Goal: Information Seeking & Learning: Learn about a topic

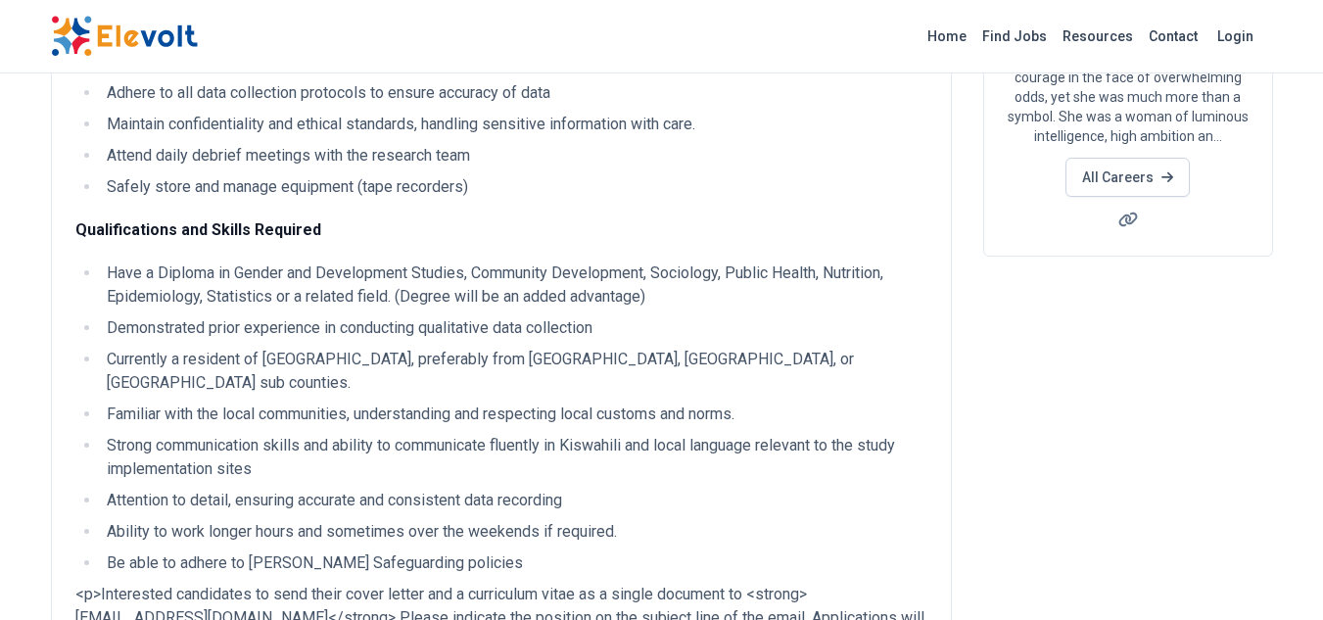
scroll to position [196, 0]
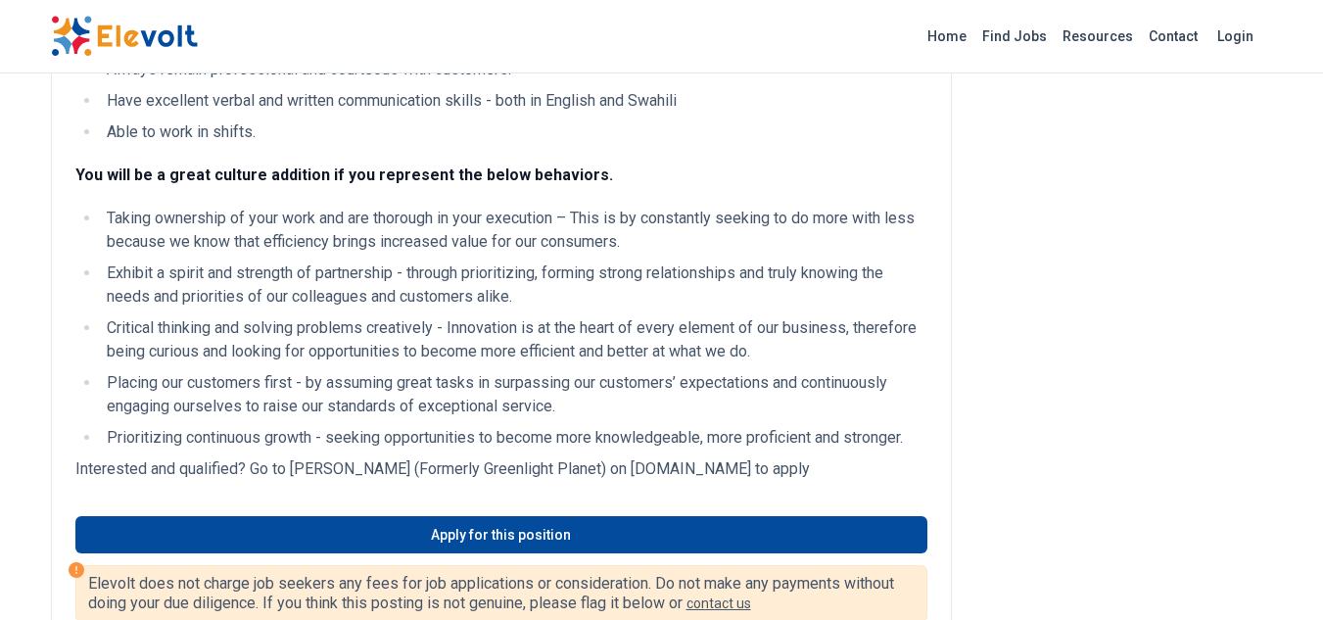
scroll to position [1077, 0]
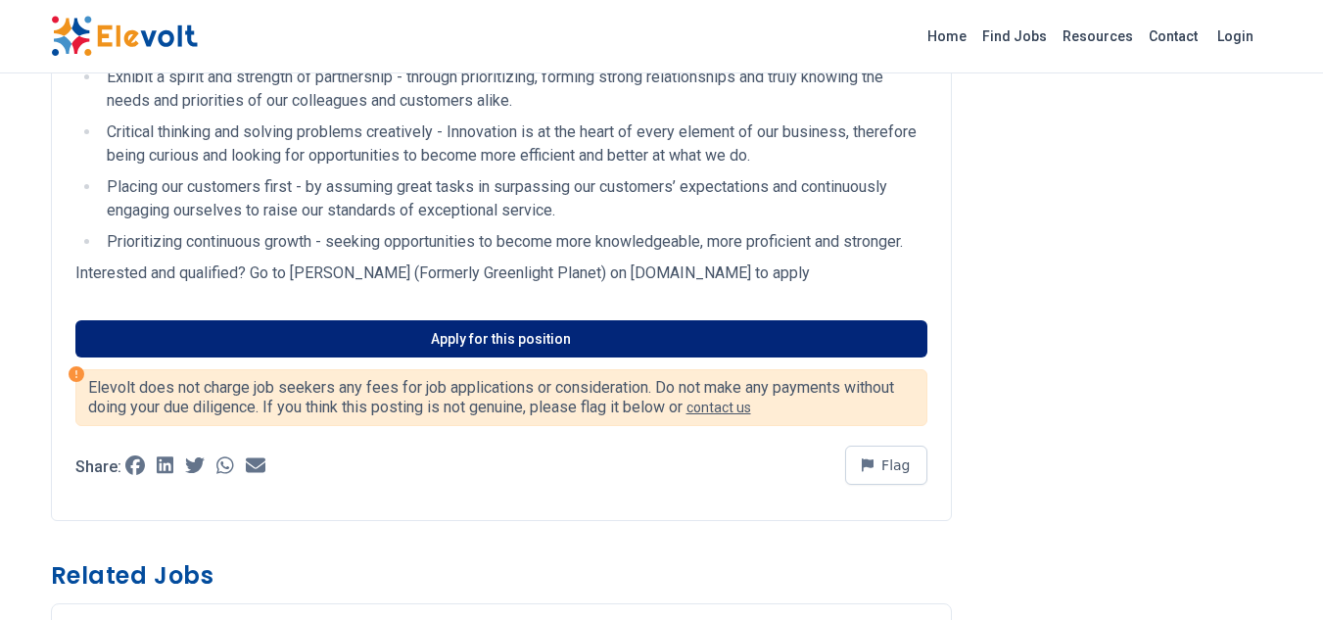
click at [564, 344] on link "Apply for this position" at bounding box center [501, 338] width 852 height 37
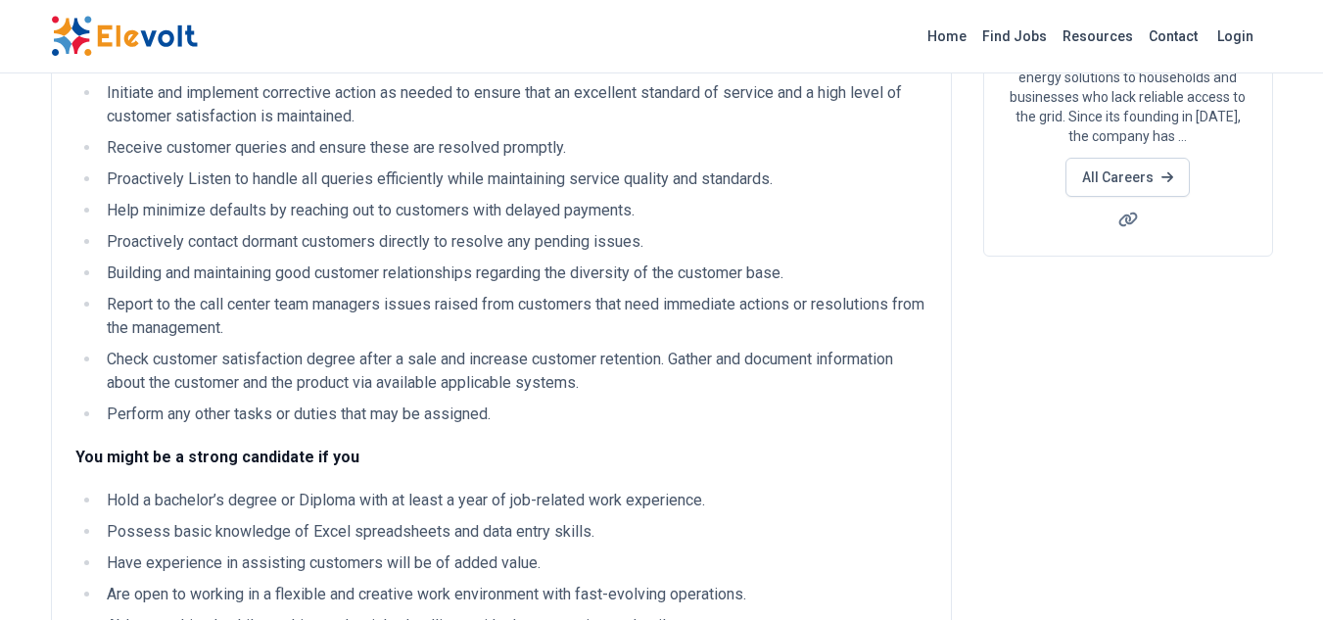
scroll to position [392, 0]
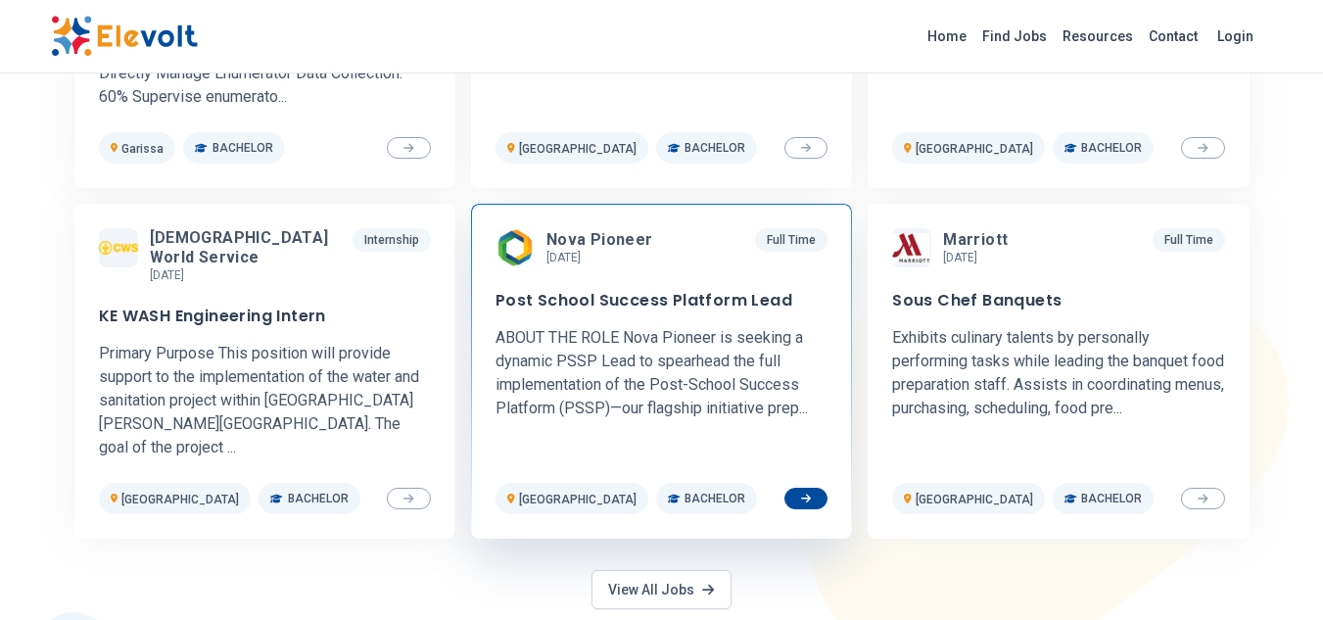
scroll to position [979, 0]
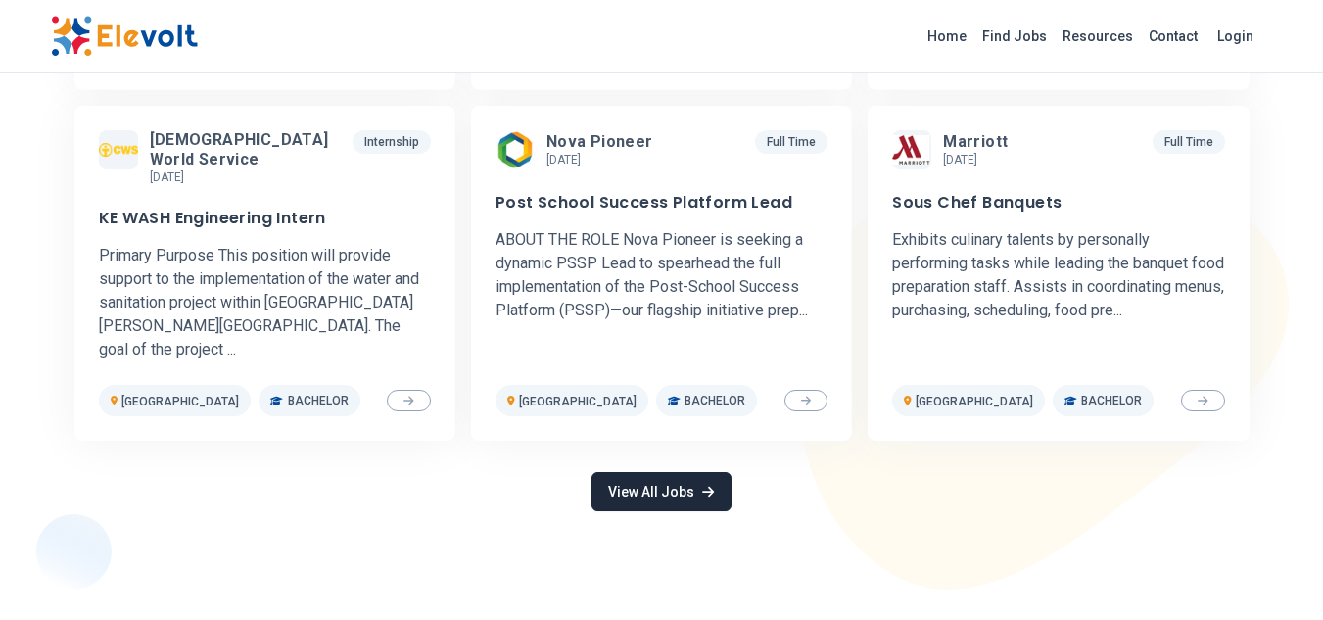
click at [676, 472] on link "View All Jobs" at bounding box center [661, 491] width 139 height 39
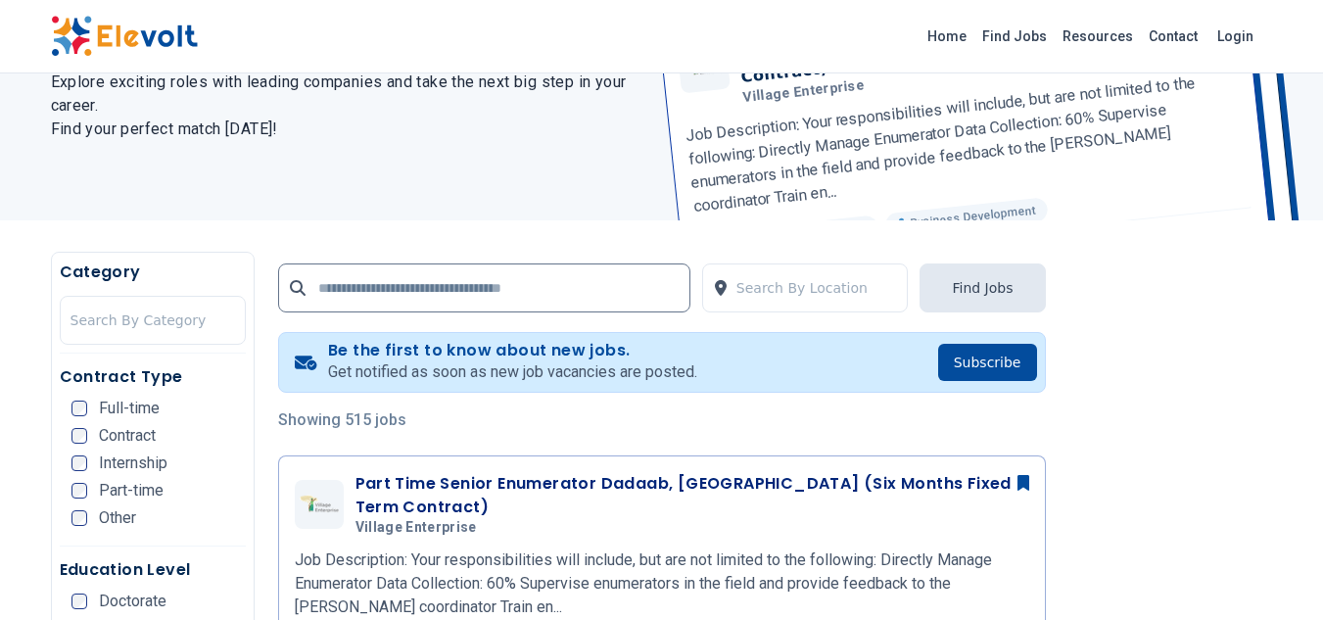
scroll to position [392, 0]
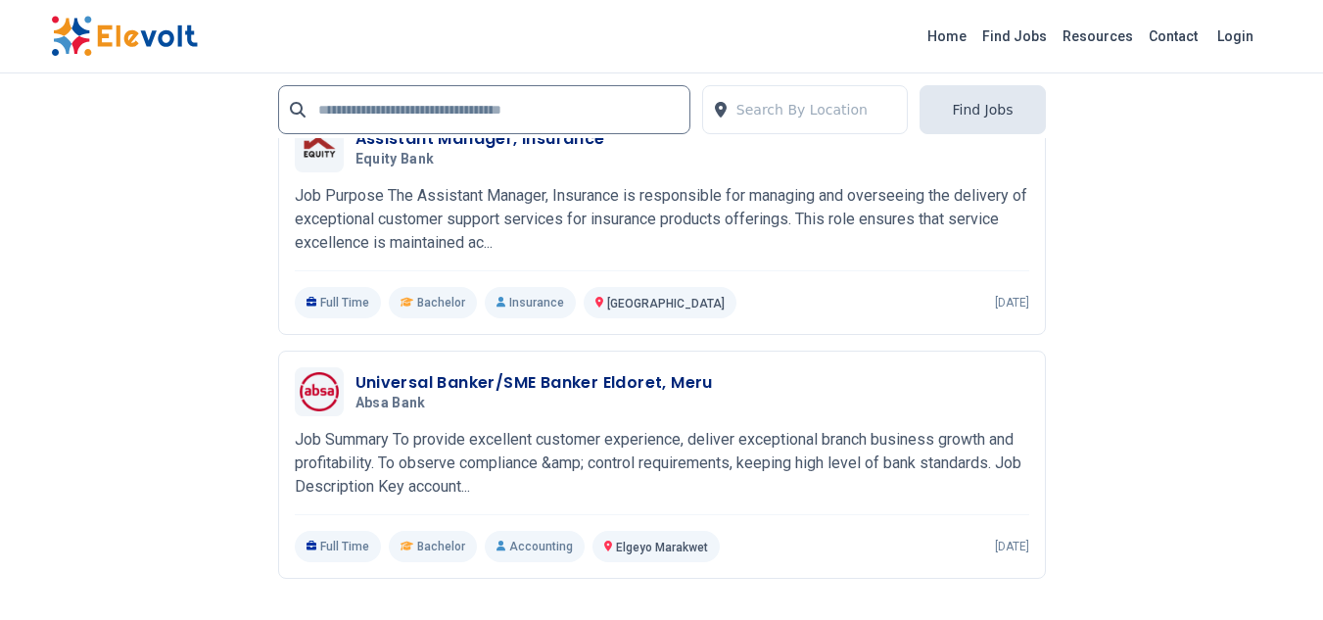
scroll to position [4309, 0]
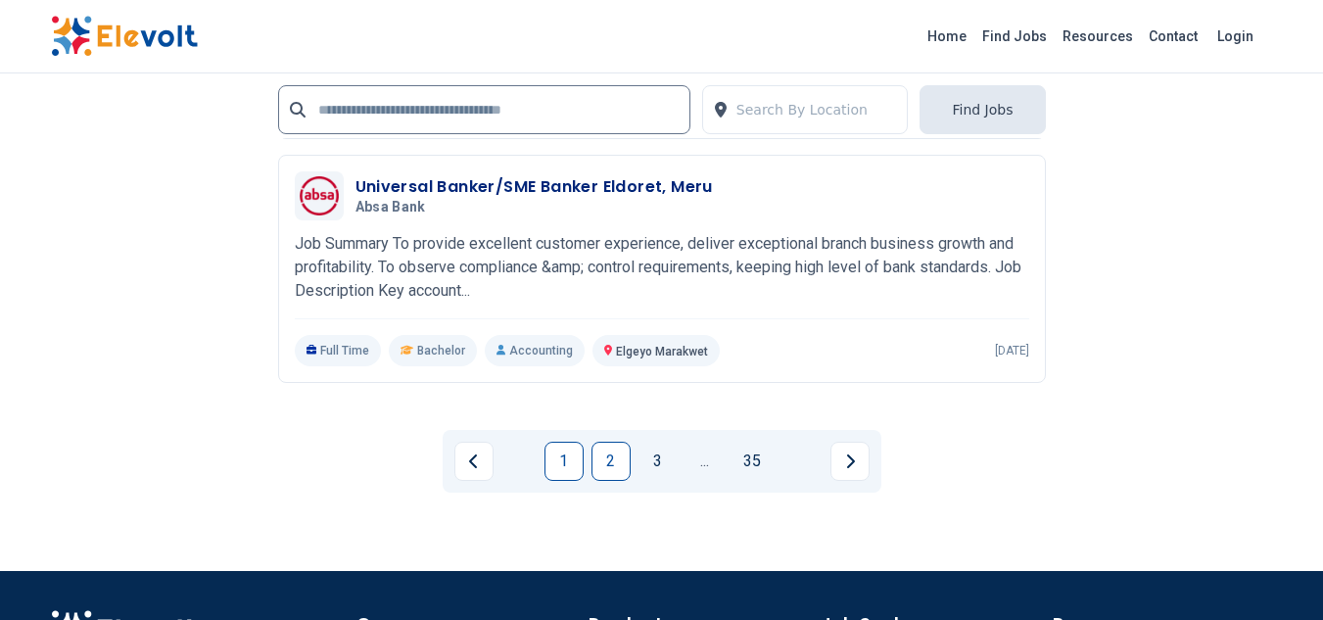
click at [618, 450] on link "2" at bounding box center [611, 461] width 39 height 39
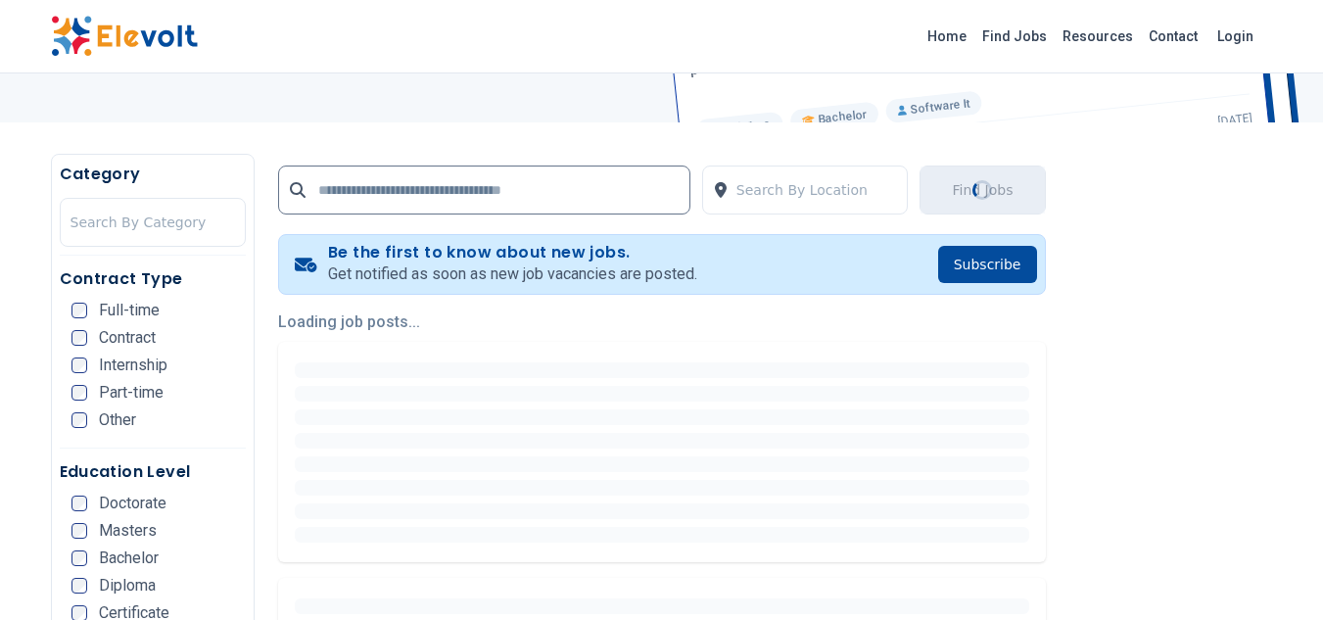
scroll to position [0, 0]
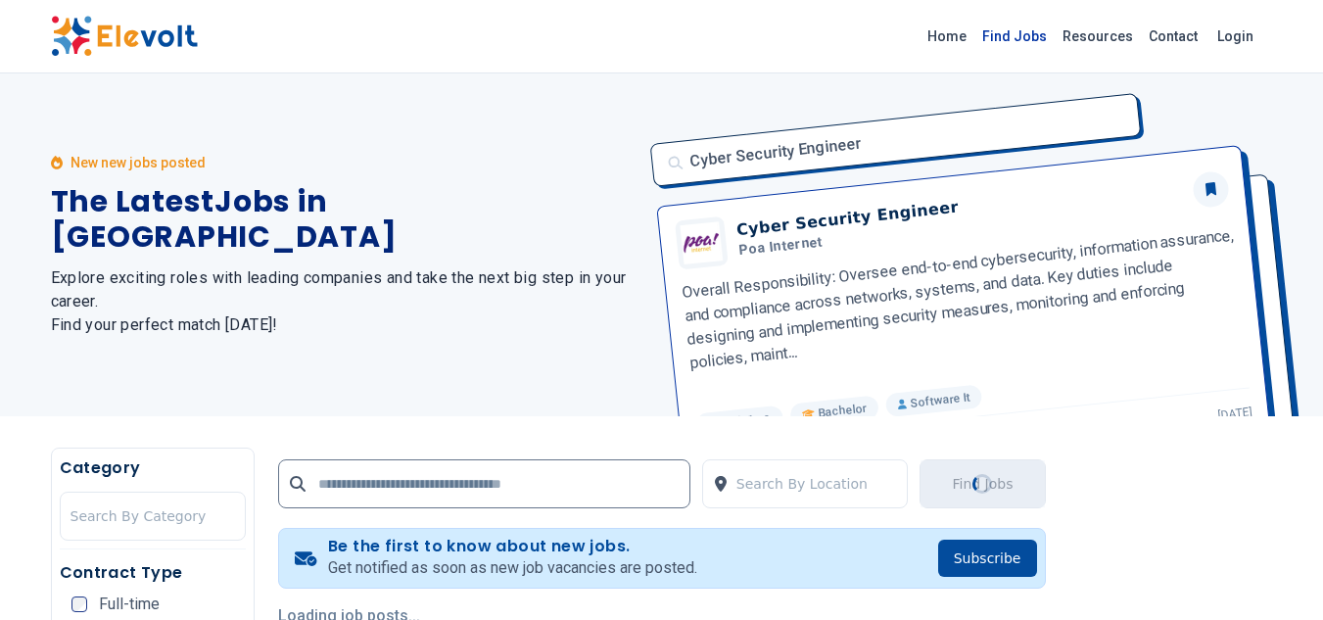
click at [1008, 40] on link "Find Jobs" at bounding box center [1014, 36] width 80 height 31
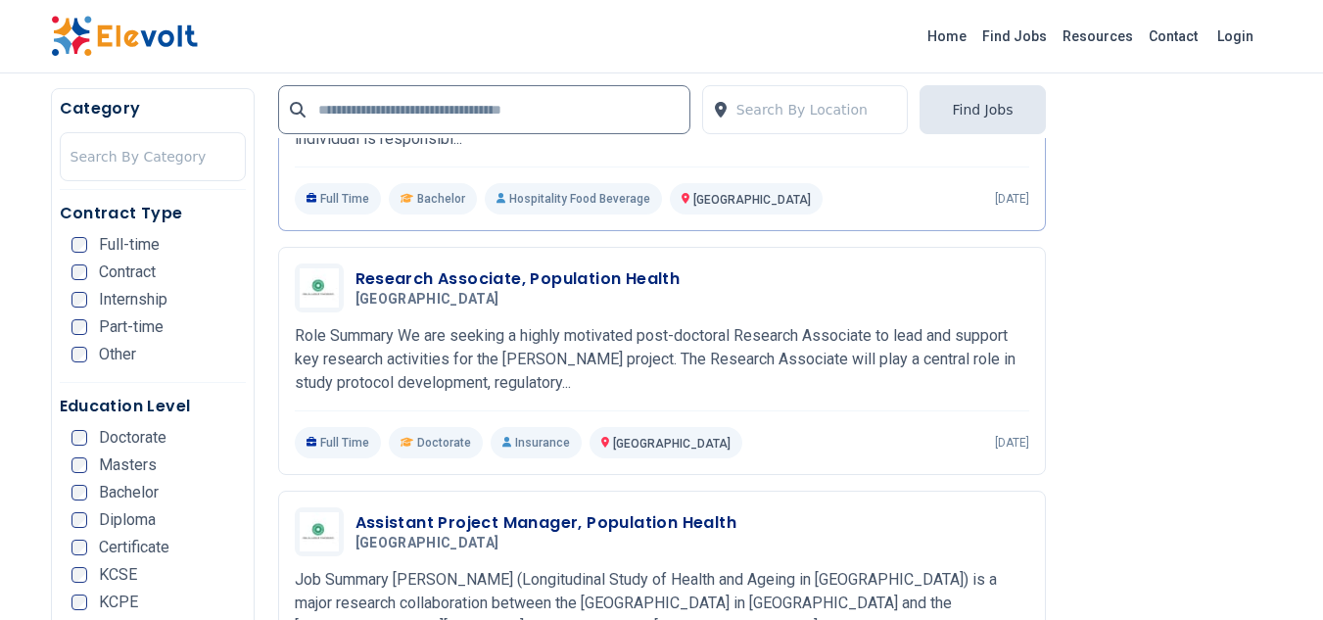
scroll to position [2155, 0]
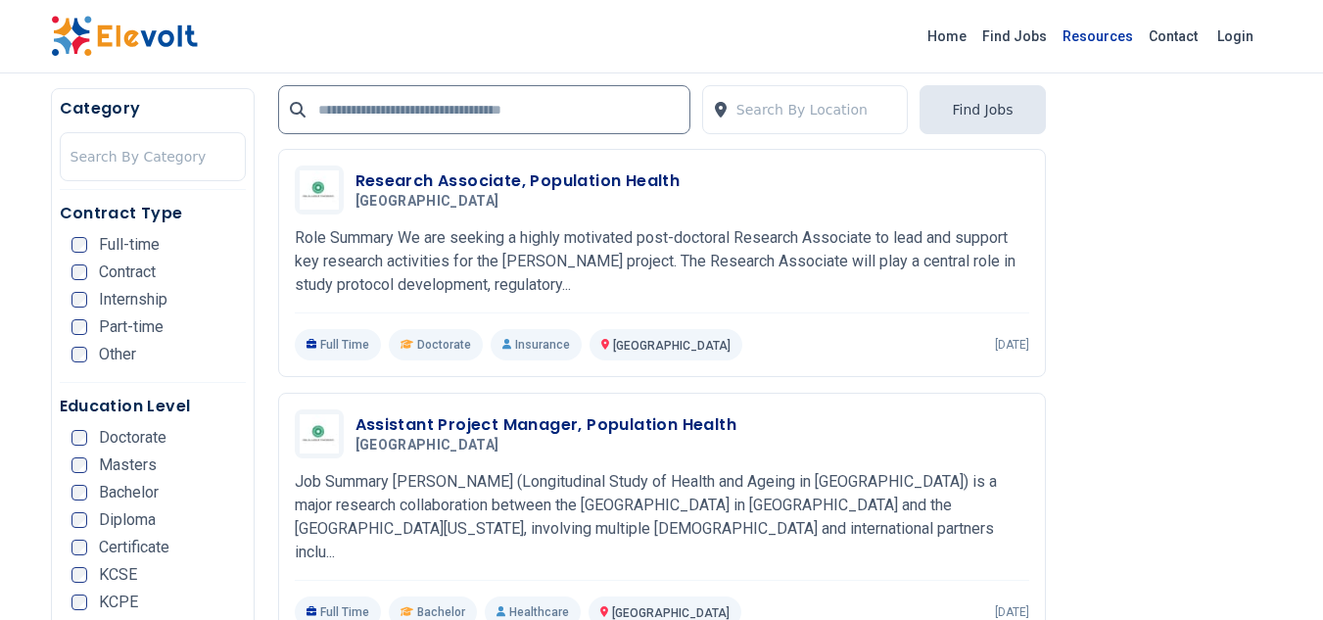
click at [1099, 34] on link "Resources" at bounding box center [1098, 36] width 86 height 31
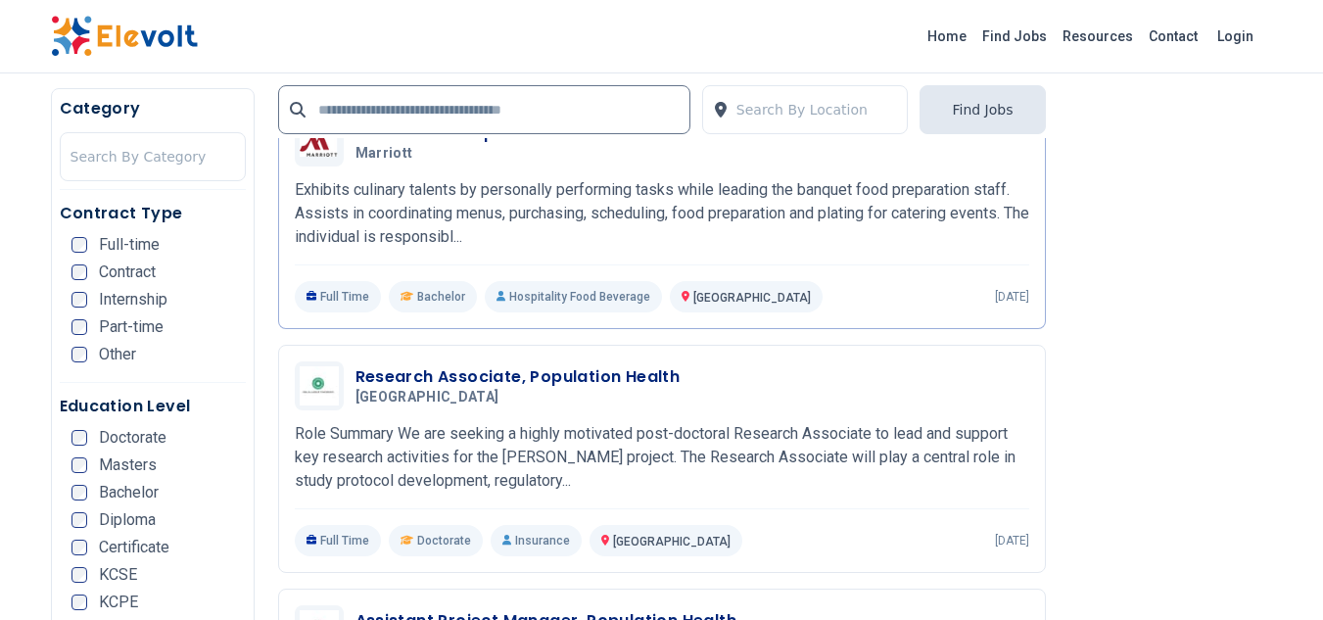
scroll to position [1763, 0]
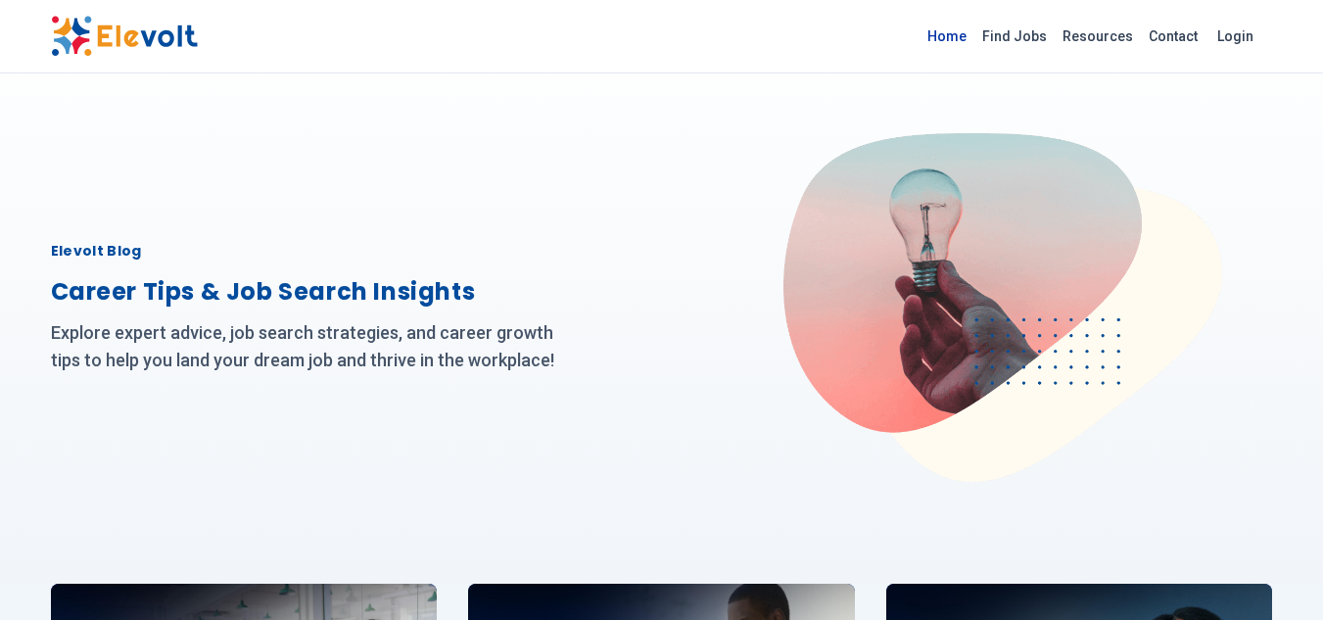
click at [959, 40] on link "Home" at bounding box center [947, 36] width 55 height 31
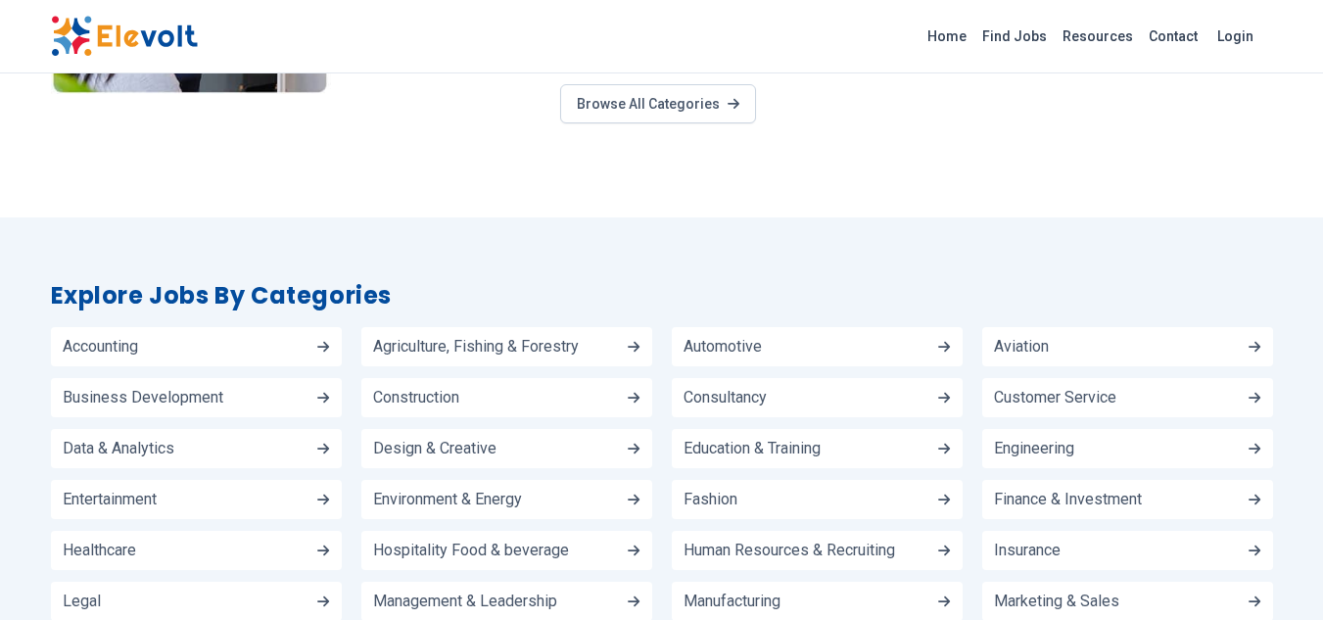
scroll to position [2155, 0]
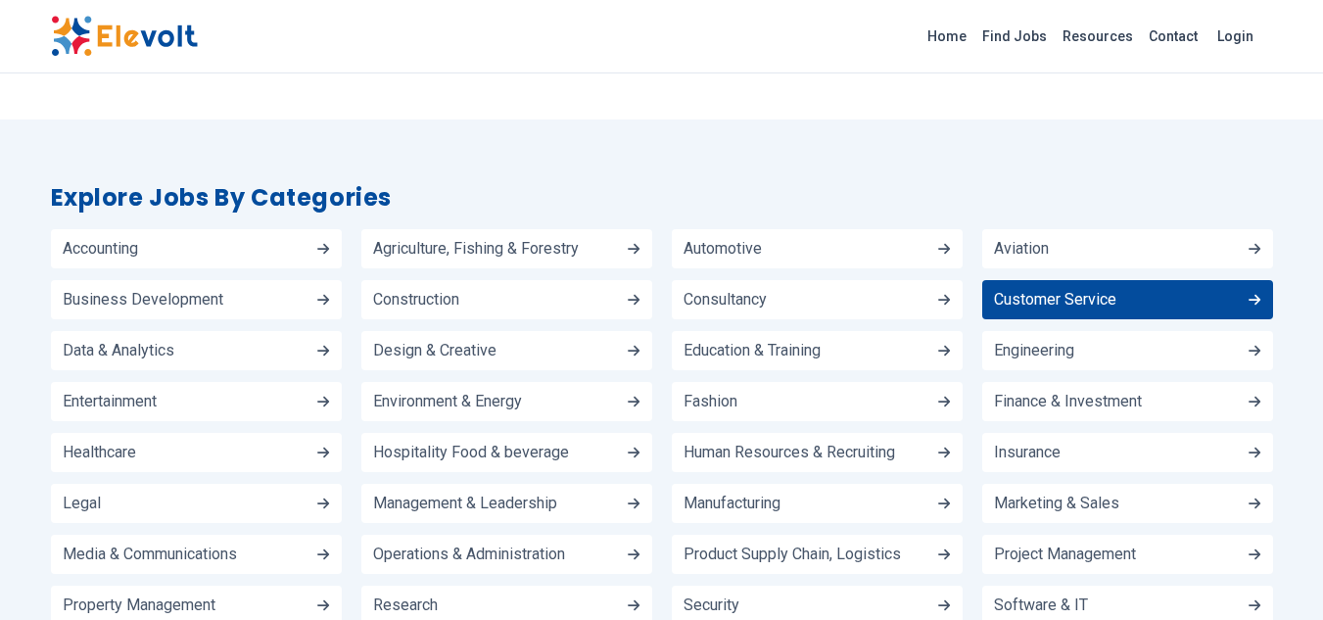
click at [1054, 292] on span "Customer Service" at bounding box center [1055, 300] width 122 height 16
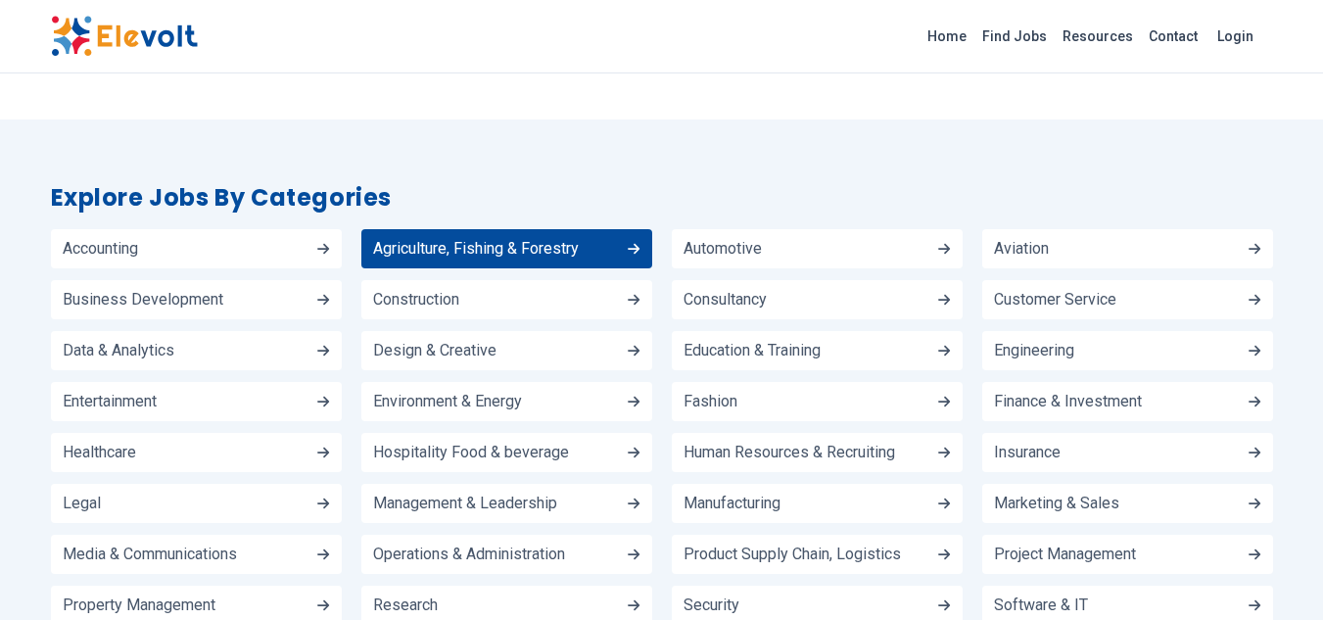
click at [482, 241] on span "Agriculture, Fishing & Forestry" at bounding box center [476, 249] width 206 height 16
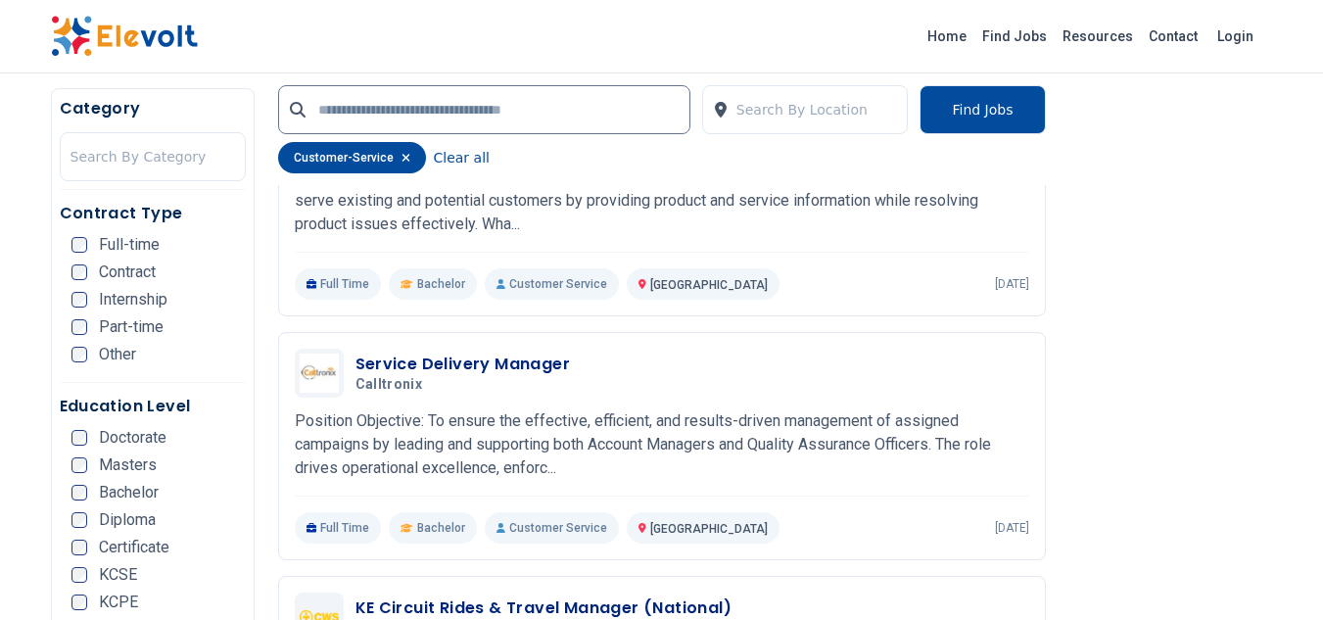
scroll to position [1567, 0]
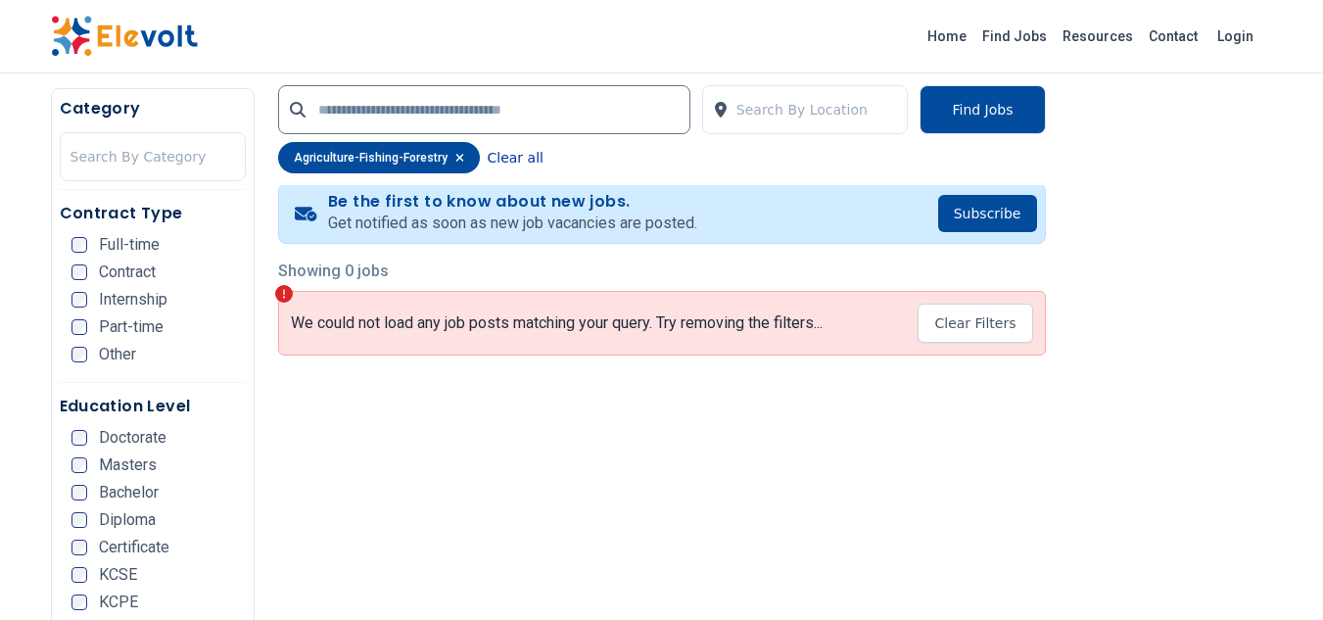
scroll to position [490, 0]
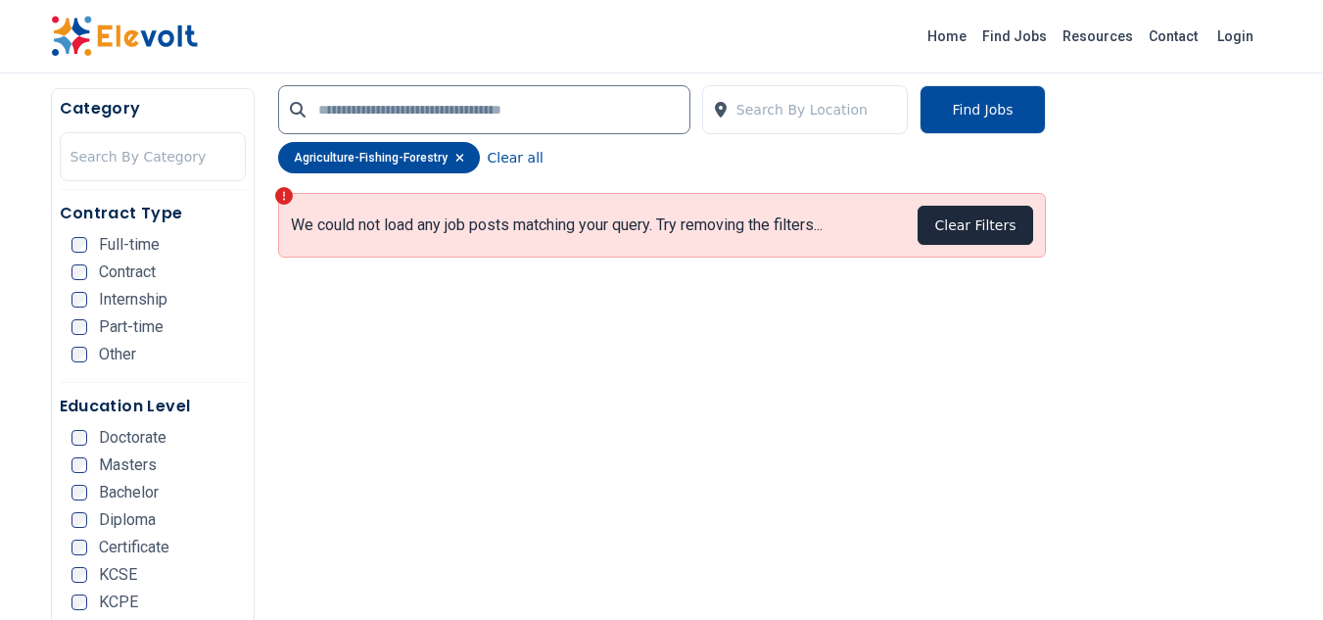
click at [966, 231] on button "Clear Filters" at bounding box center [975, 225] width 115 height 39
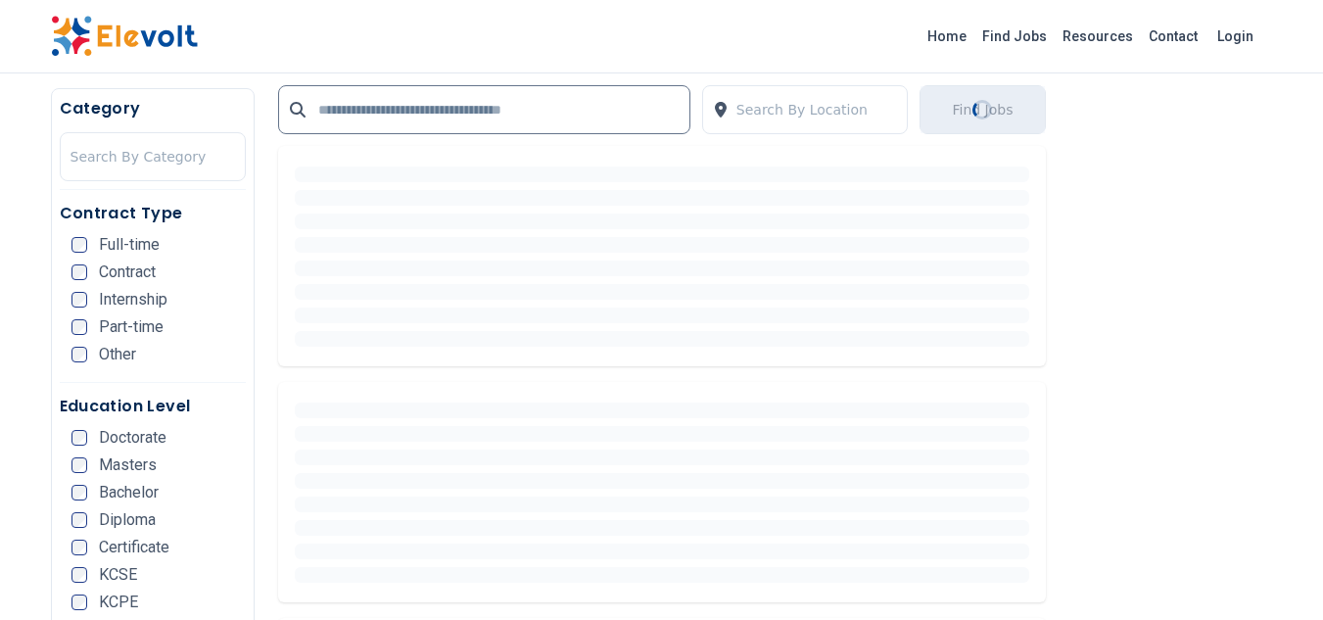
scroll to position [0, 0]
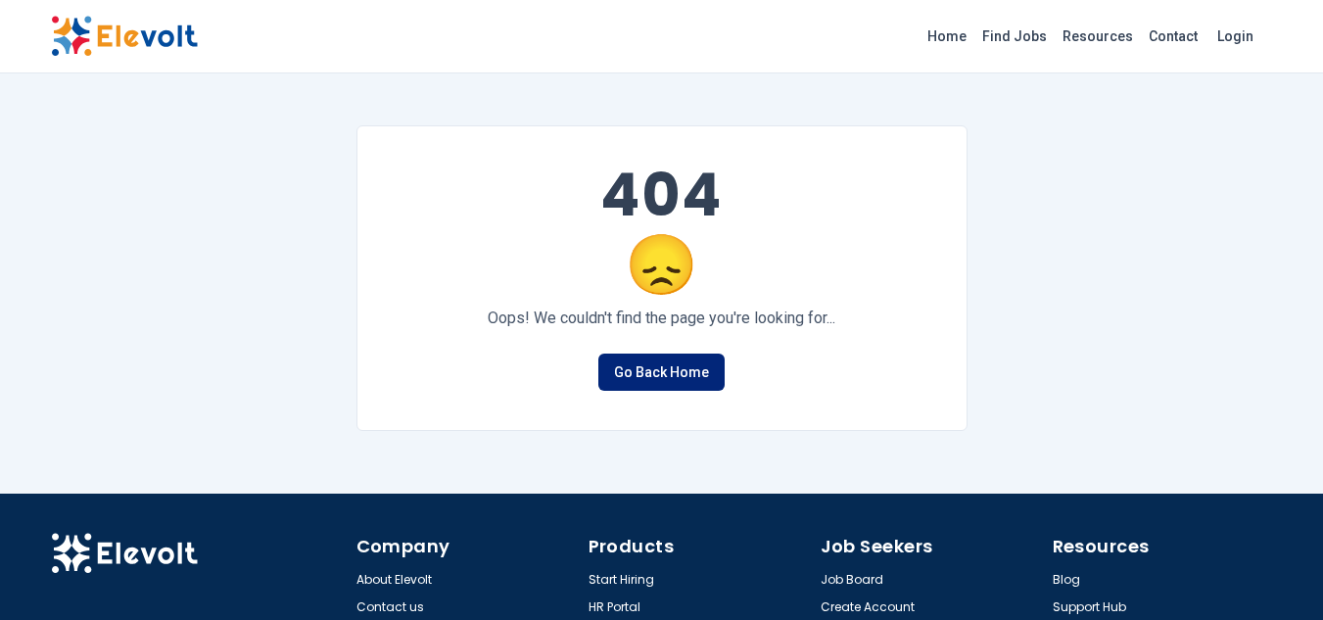
click at [685, 371] on link "Go Back Home" at bounding box center [661, 372] width 126 height 37
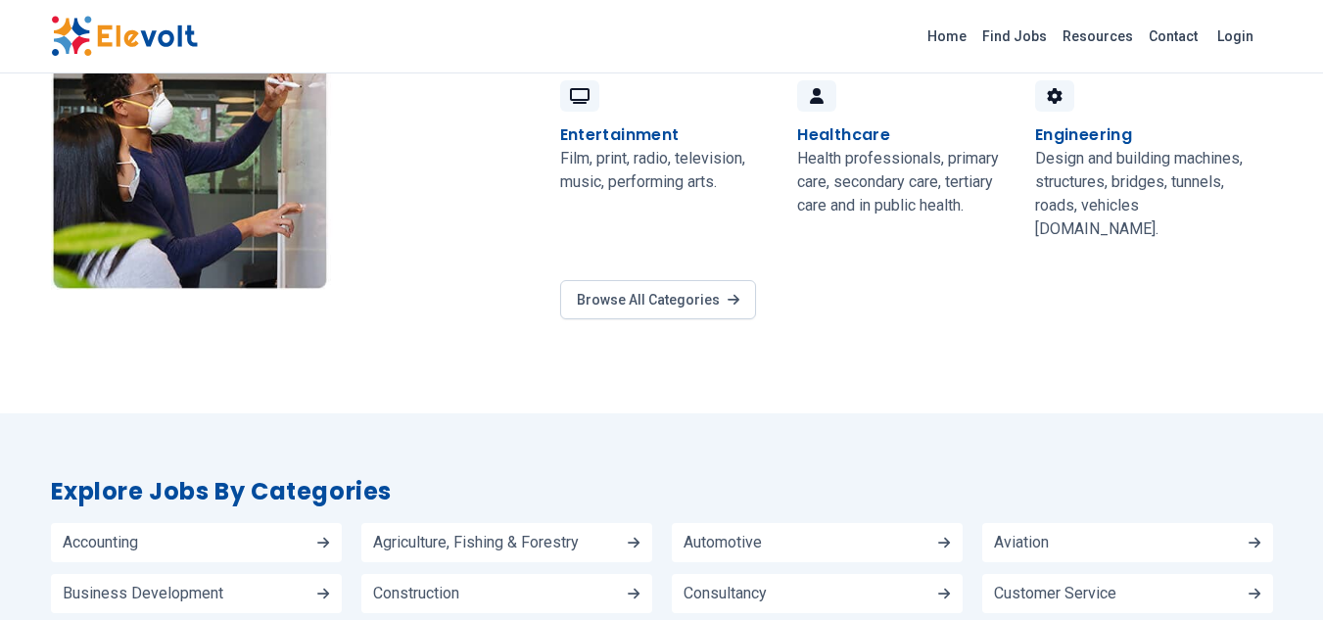
scroll to position [2057, 0]
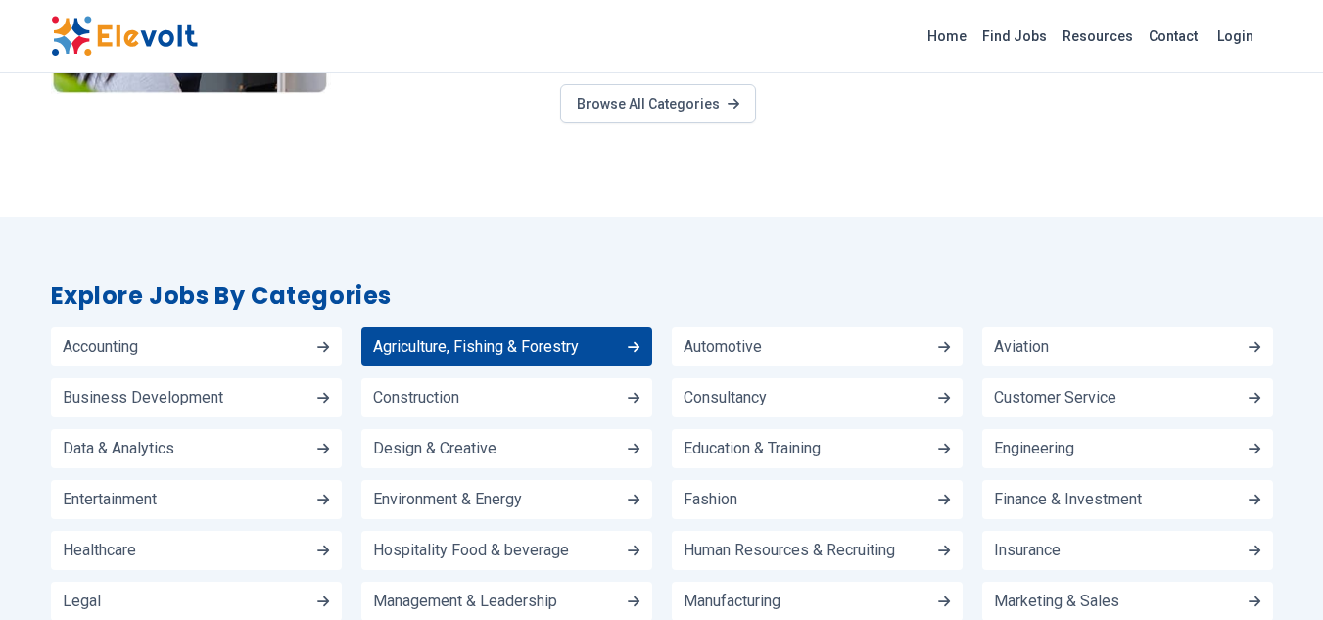
click at [398, 339] on span "Agriculture, Fishing & Forestry" at bounding box center [476, 347] width 206 height 16
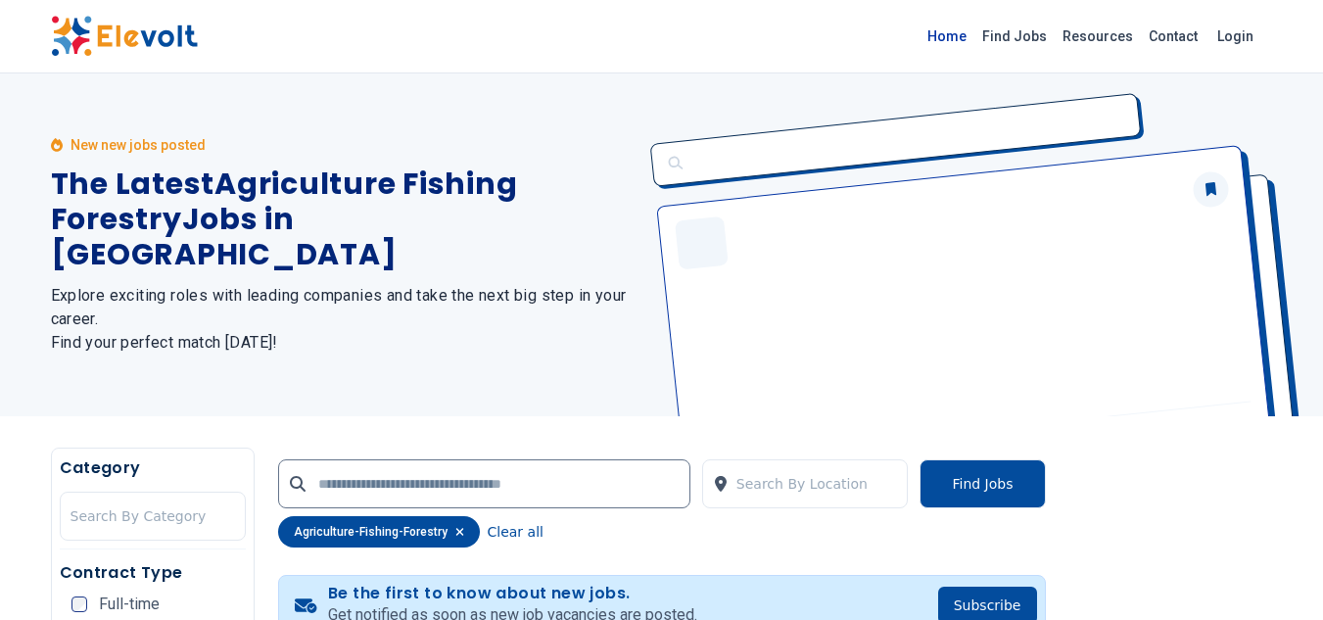
click at [970, 39] on link "Home" at bounding box center [947, 36] width 55 height 31
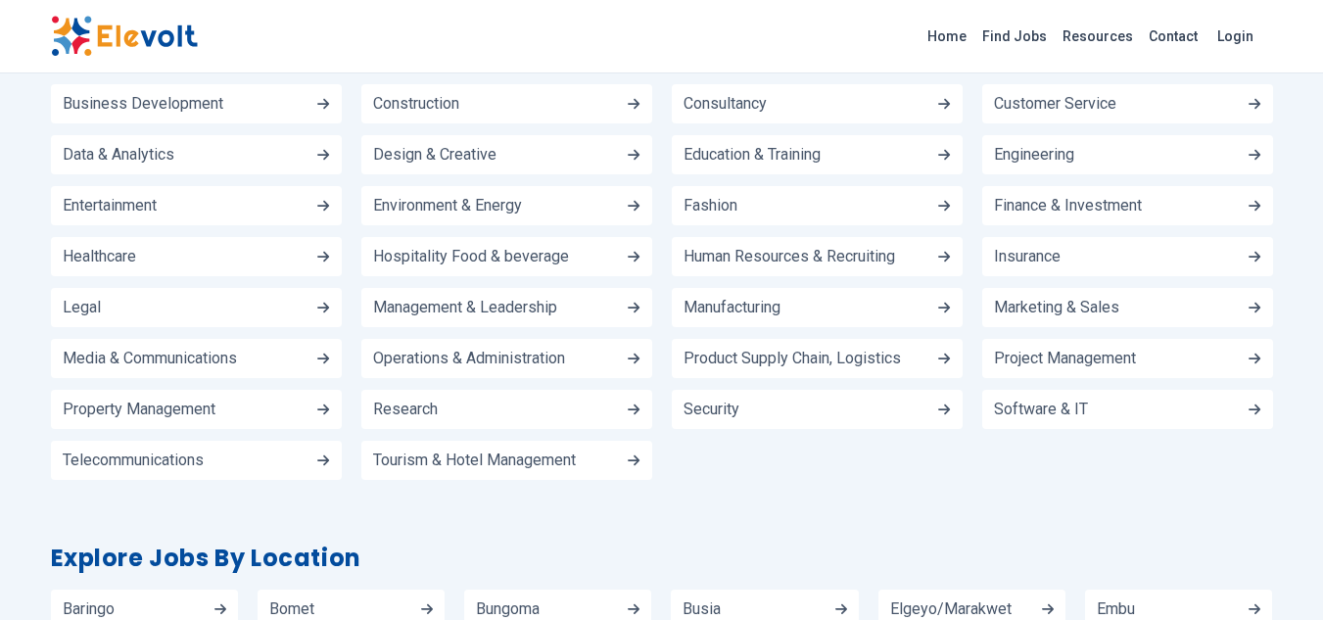
scroll to position [2252, 0]
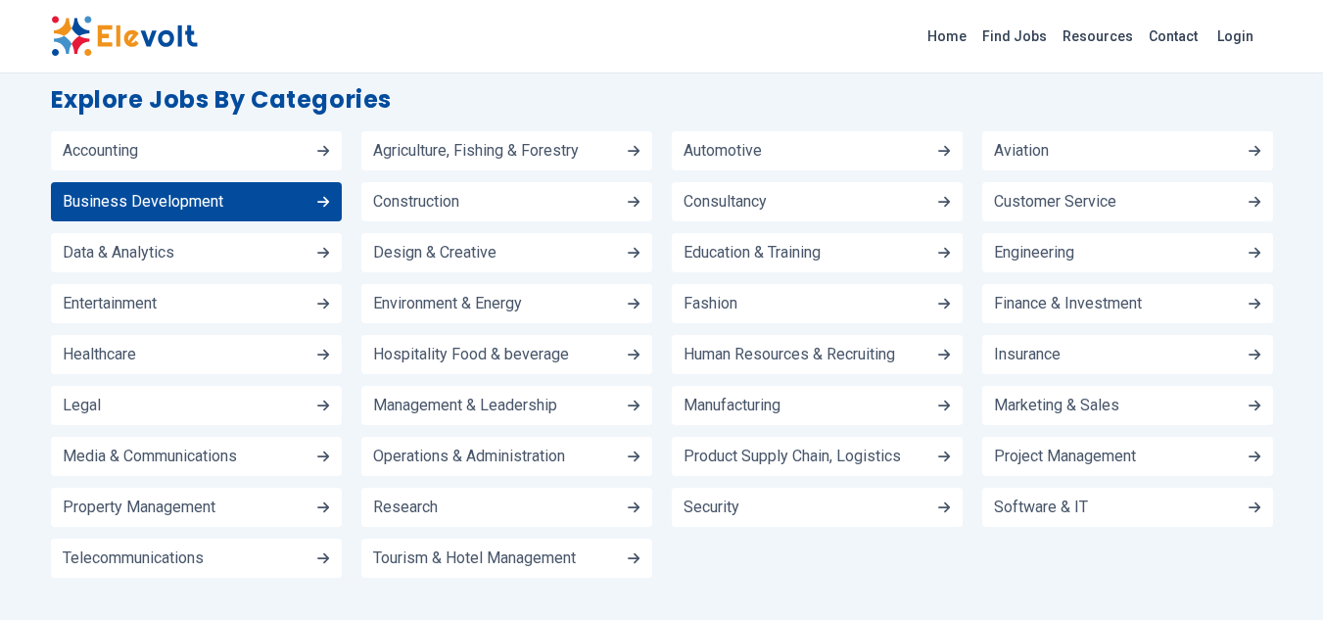
click at [194, 194] on span "Business Development" at bounding box center [143, 202] width 161 height 16
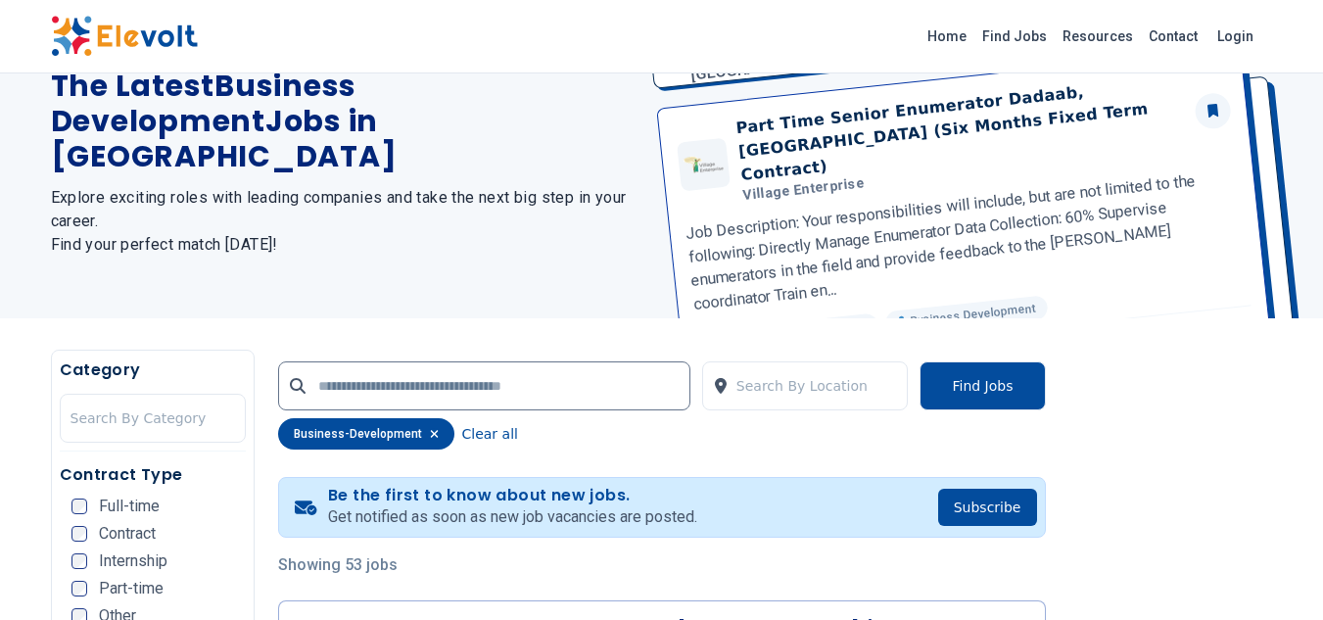
scroll to position [196, 0]
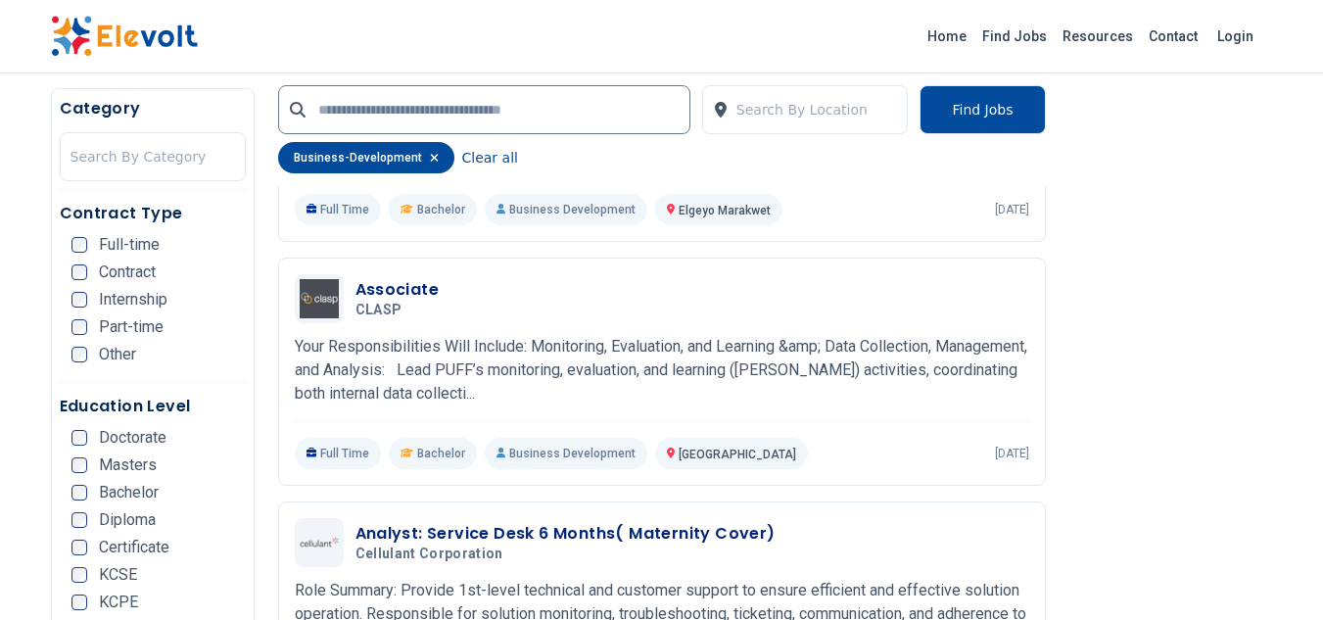
scroll to position [3539, 0]
